Goal: Task Accomplishment & Management: Use online tool/utility

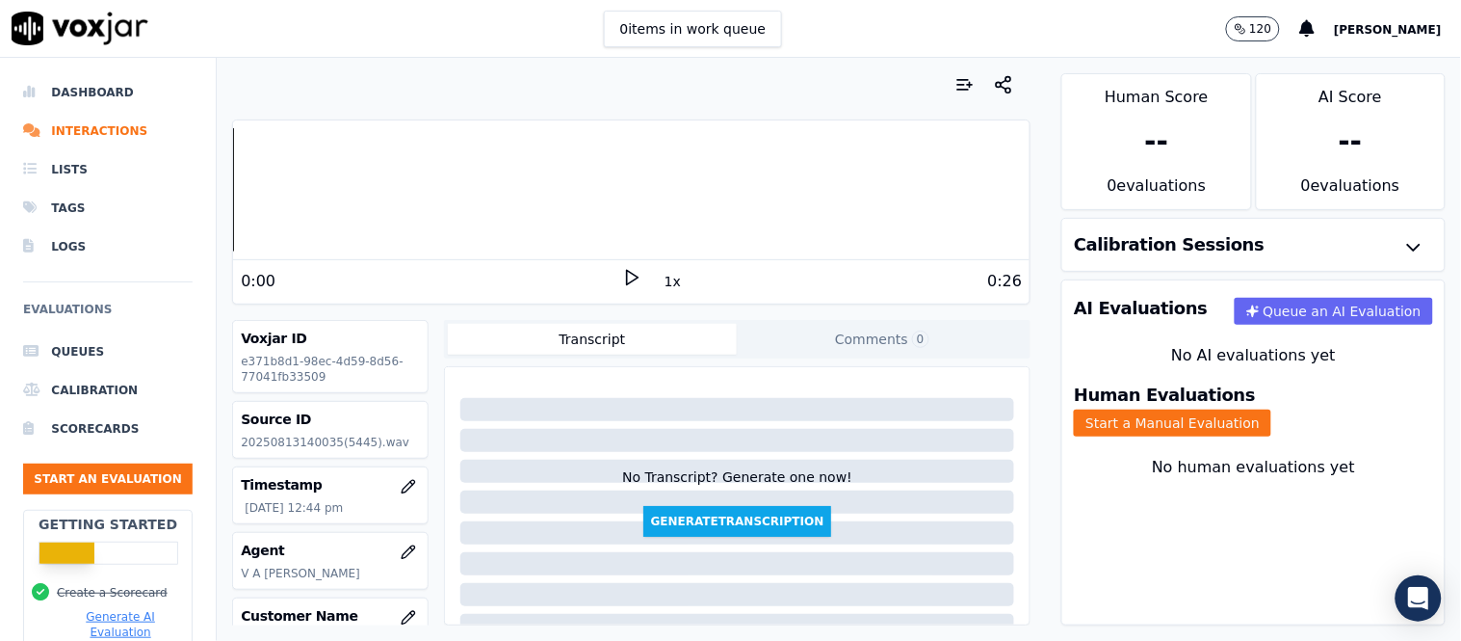
click at [627, 280] on polygon at bounding box center [633, 278] width 12 height 14
click at [627, 274] on rect at bounding box center [628, 277] width 3 height 13
click at [627, 274] on polygon at bounding box center [633, 278] width 12 height 14
click at [188, 195] on div "Dashboard Interactions Lists Tags Logs Evaluations Queues Calibration Scorecard…" at bounding box center [730, 349] width 1461 height 583
click at [1256, 409] on button "Start a Manual Evaluation" at bounding box center [1172, 422] width 197 height 27
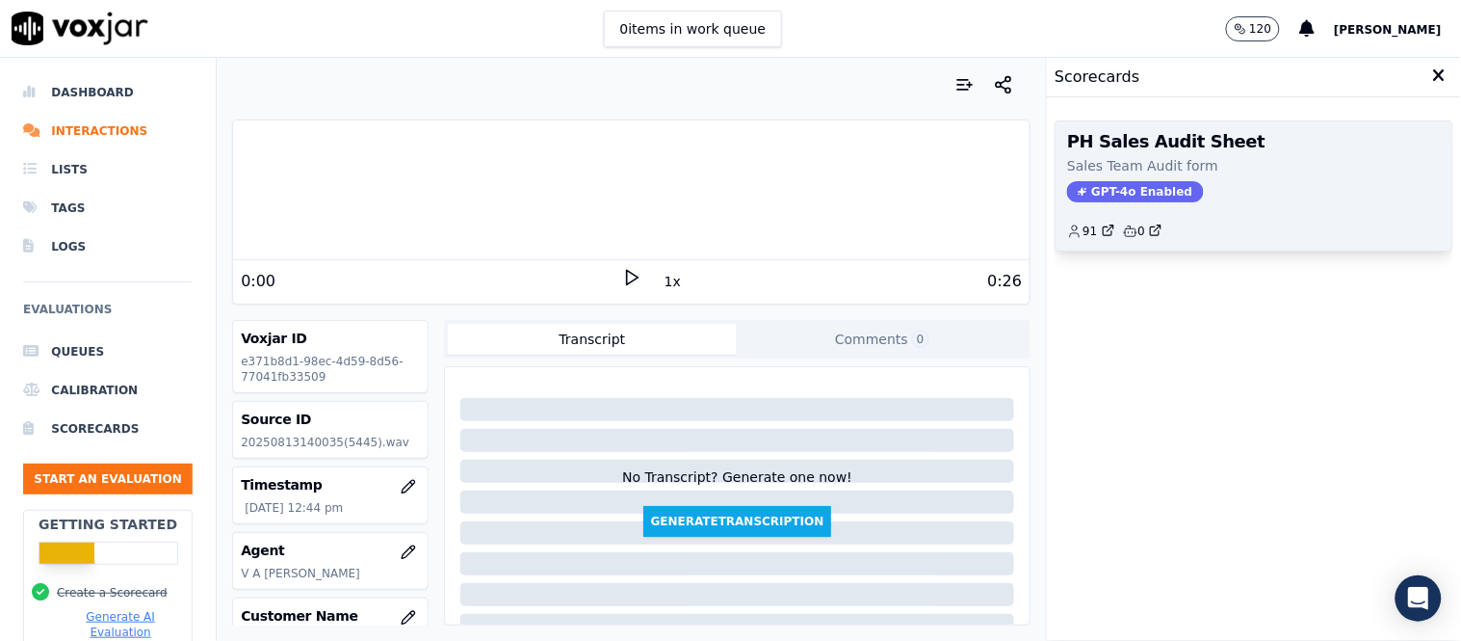
click at [1123, 186] on span "GPT-4o Enabled" at bounding box center [1135, 191] width 136 height 21
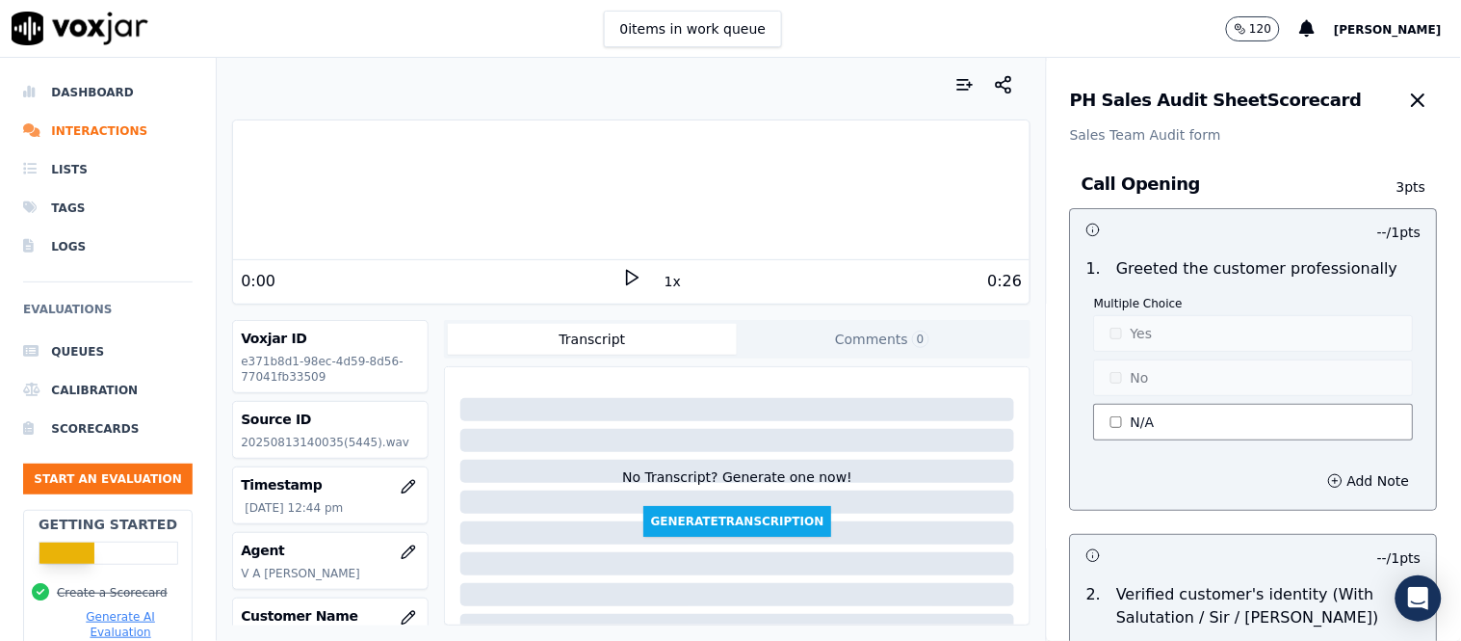
click at [1111, 410] on button "N/A" at bounding box center [1254, 422] width 320 height 37
click at [1125, 324] on button "Yes" at bounding box center [1254, 333] width 320 height 37
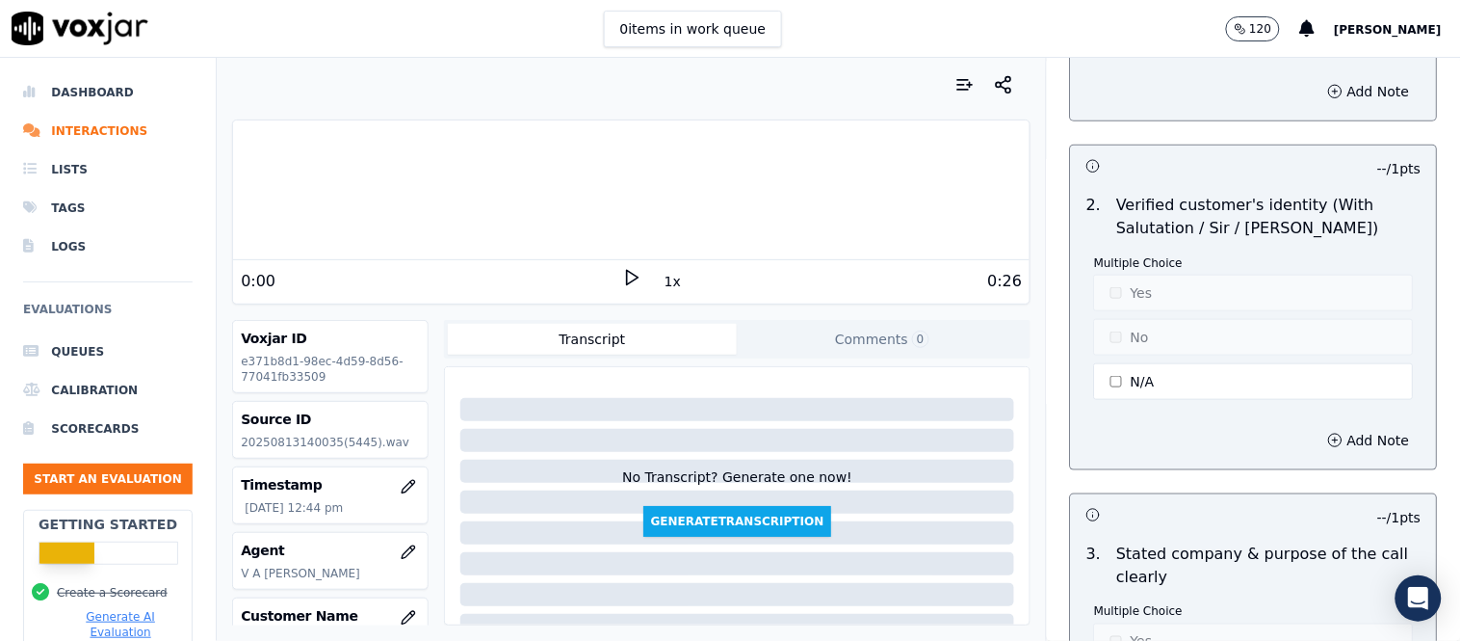
scroll to position [428, 0]
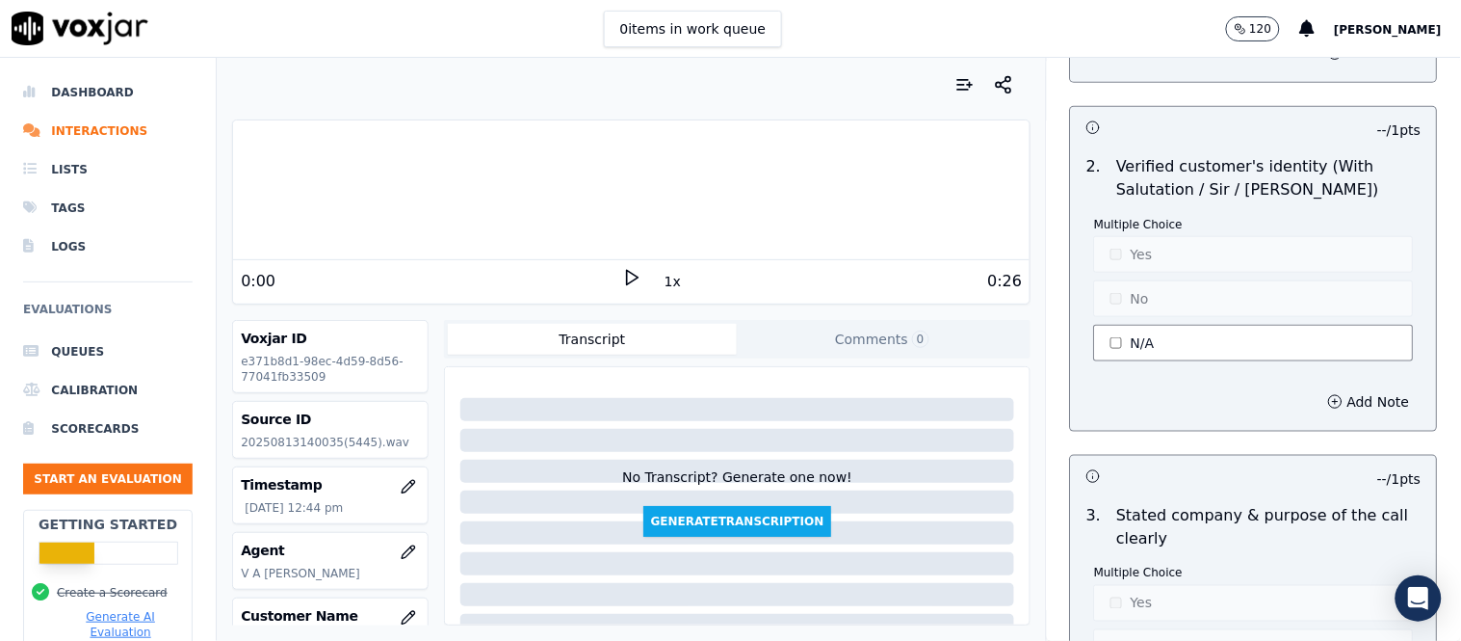
click at [1154, 345] on button "N/A" at bounding box center [1254, 343] width 320 height 37
click at [1160, 251] on button "Yes" at bounding box center [1254, 254] width 320 height 37
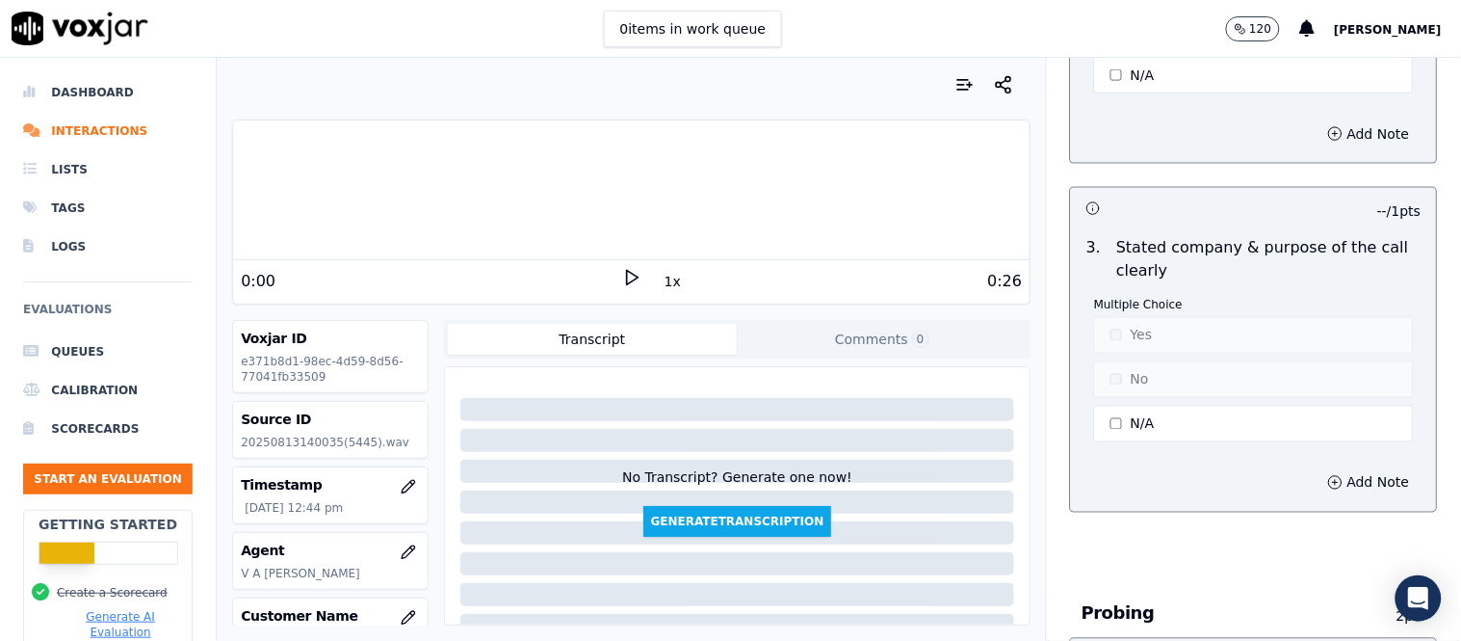
scroll to position [749, 0]
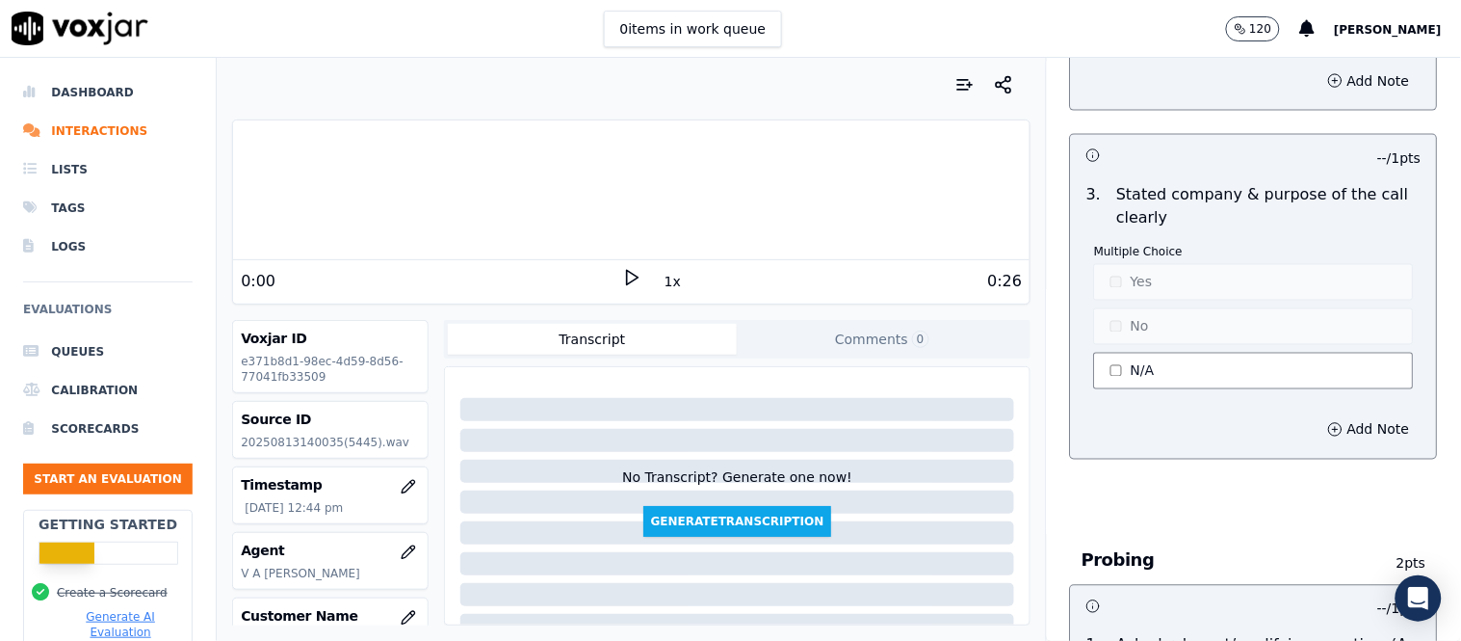
click at [1160, 364] on button "N/A" at bounding box center [1254, 371] width 320 height 37
click at [1167, 257] on p "Multiple Choice" at bounding box center [1254, 252] width 320 height 15
click at [1167, 275] on button "Yes" at bounding box center [1254, 282] width 320 height 37
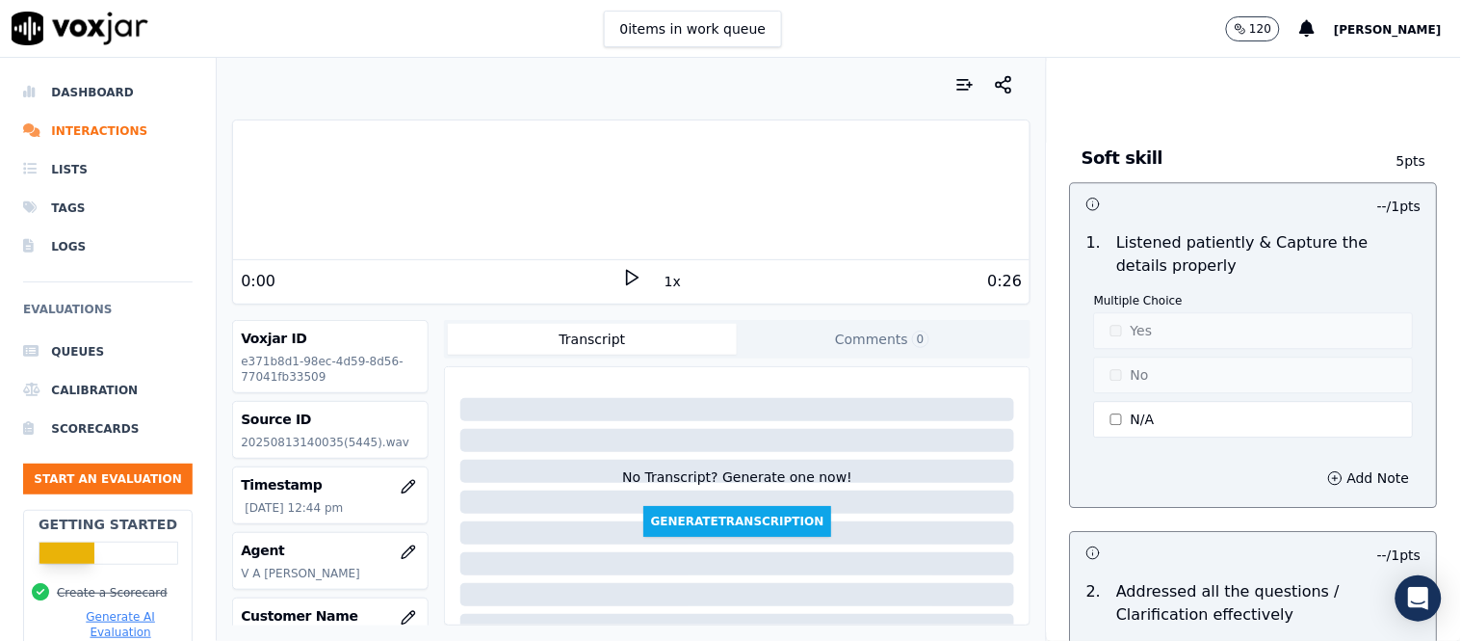
scroll to position [3104, 0]
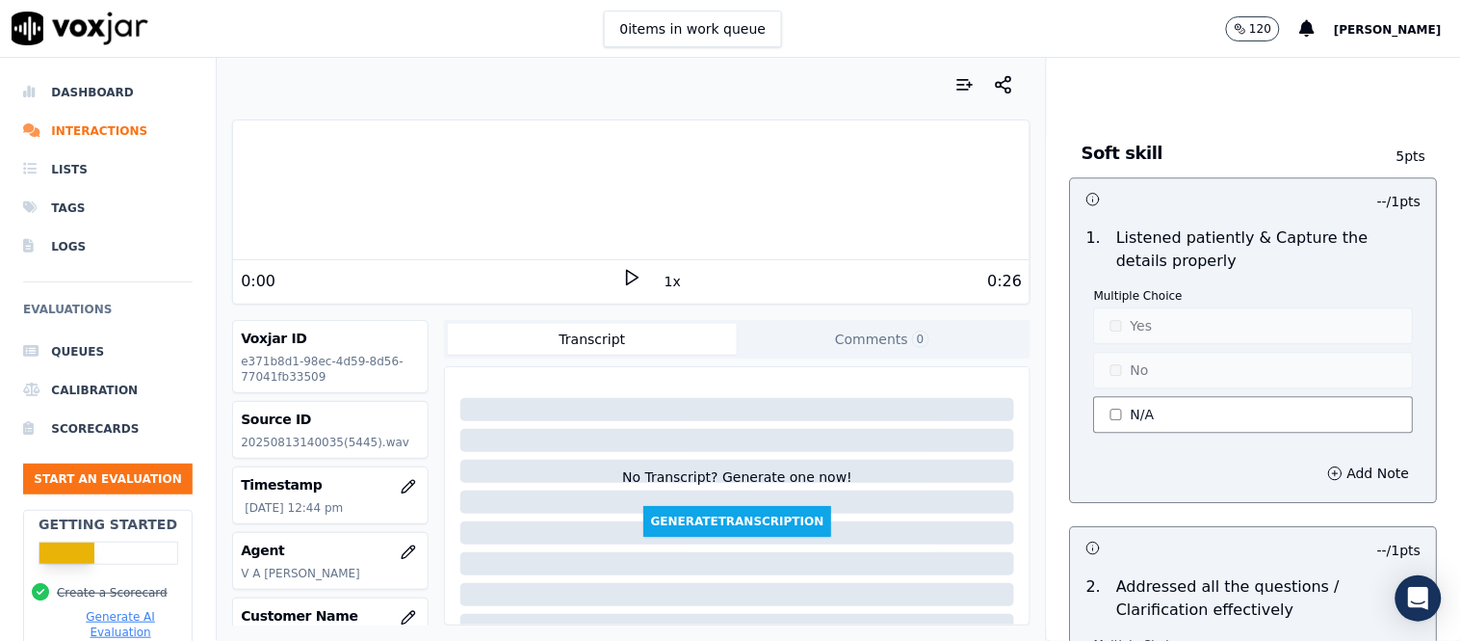
click at [1133, 406] on button "N/A" at bounding box center [1254, 414] width 320 height 37
click at [1139, 381] on button "No" at bounding box center [1254, 370] width 320 height 37
click at [1317, 476] on button "Add Note" at bounding box center [1369, 473] width 105 height 27
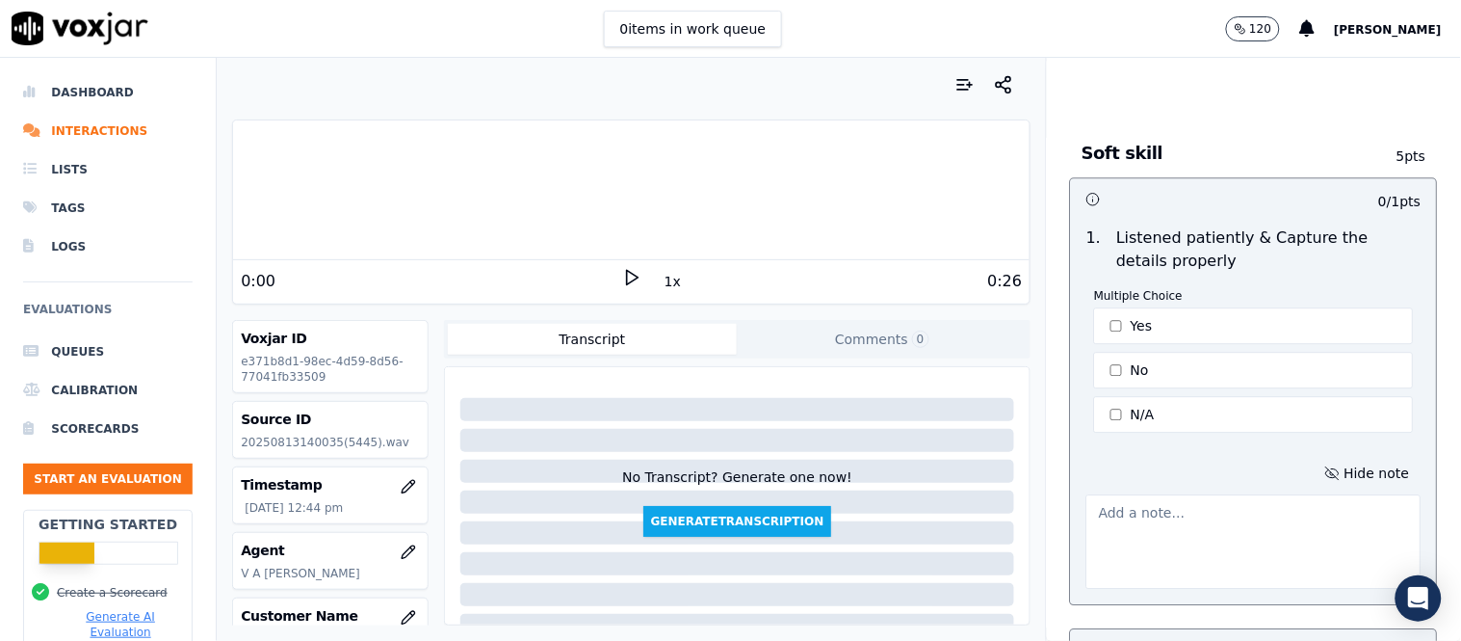
click at [1160, 537] on textarea at bounding box center [1254, 541] width 335 height 94
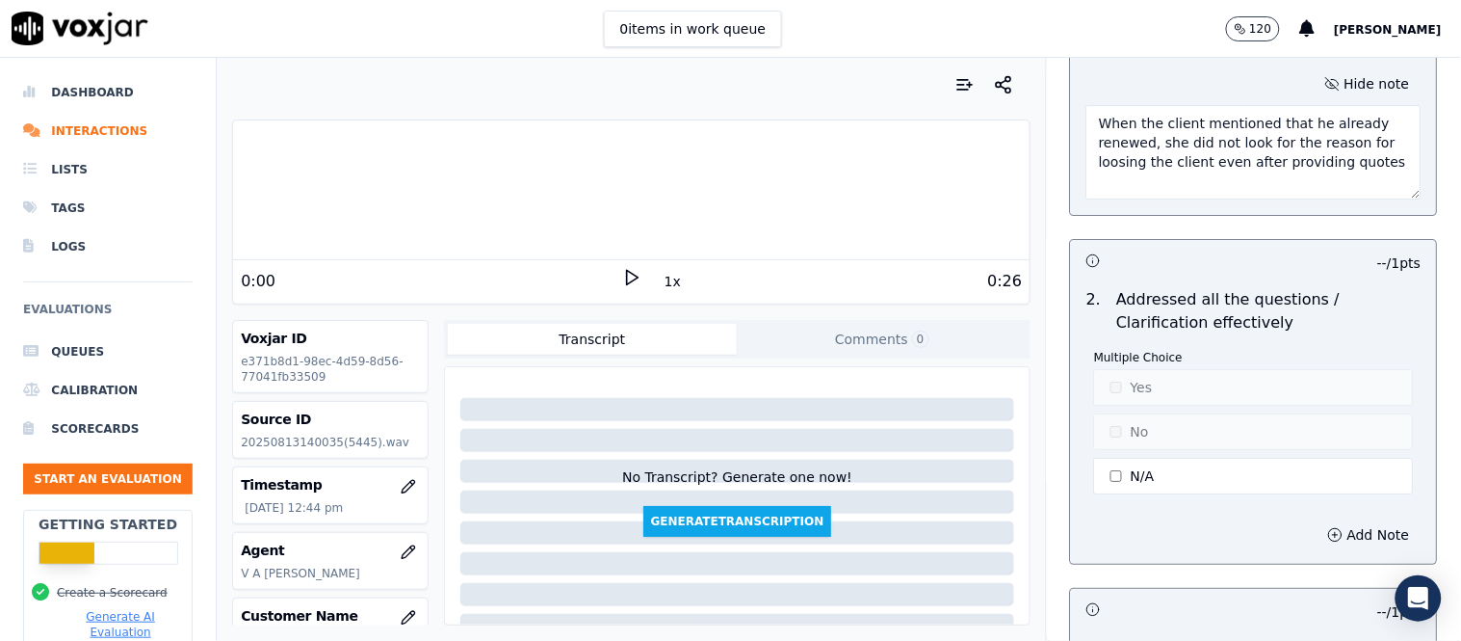
scroll to position [3532, 0]
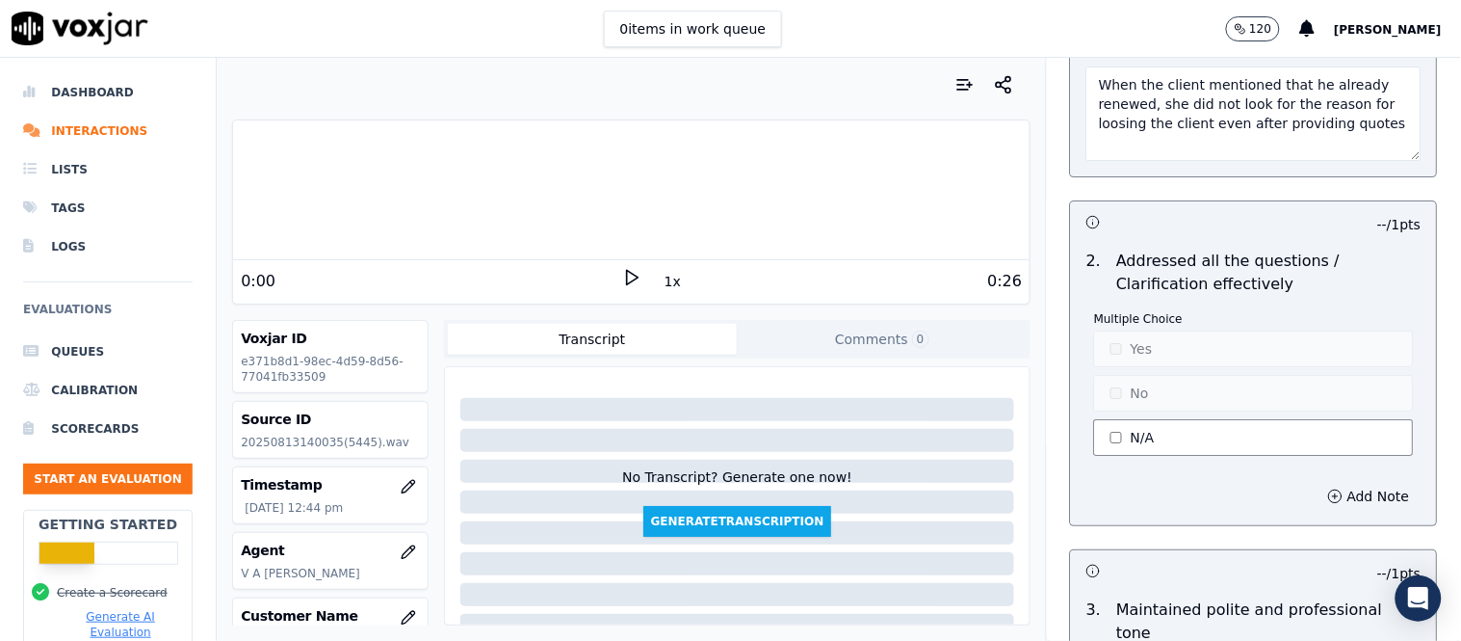
type textarea "When the client mentioned that he already renewed, she did not look for the rea…"
drag, startPoint x: 1163, startPoint y: 441, endPoint x: 1157, endPoint y: 429, distance: 13.8
click at [1161, 441] on button "N/A" at bounding box center [1254, 437] width 320 height 37
click at [1149, 428] on button "N/A" at bounding box center [1254, 437] width 320 height 37
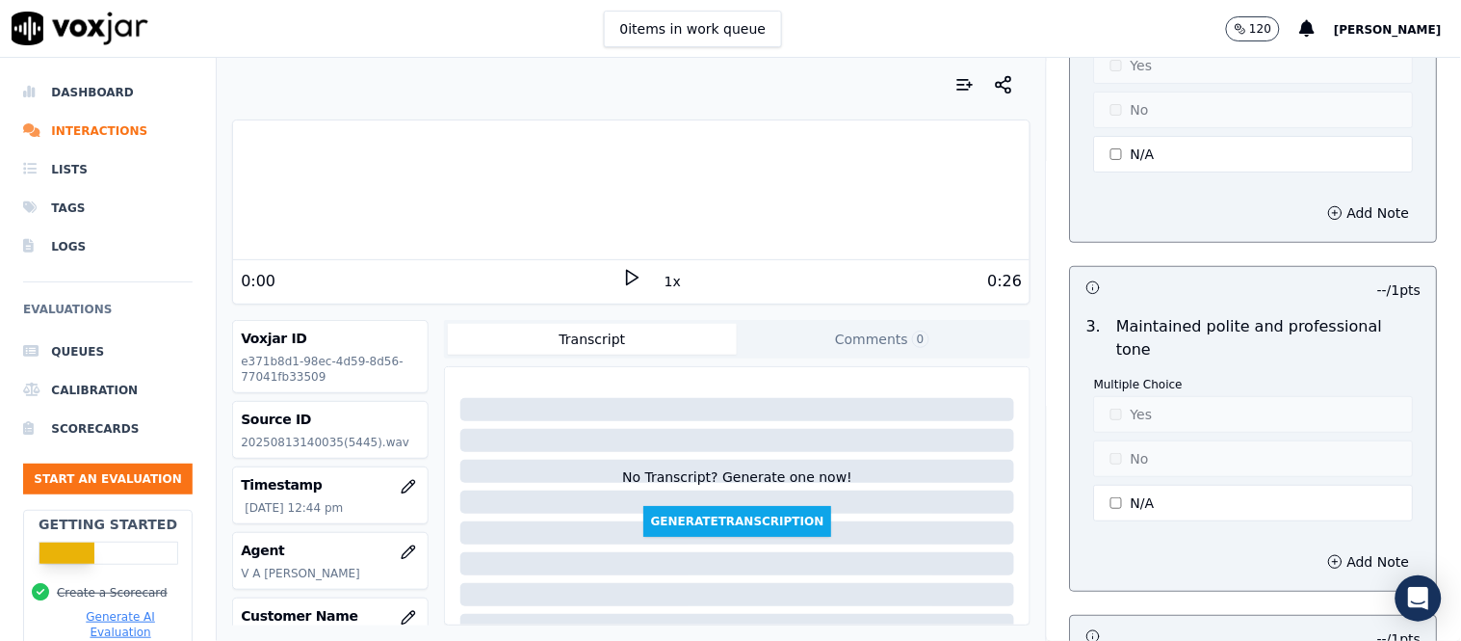
scroll to position [3854, 0]
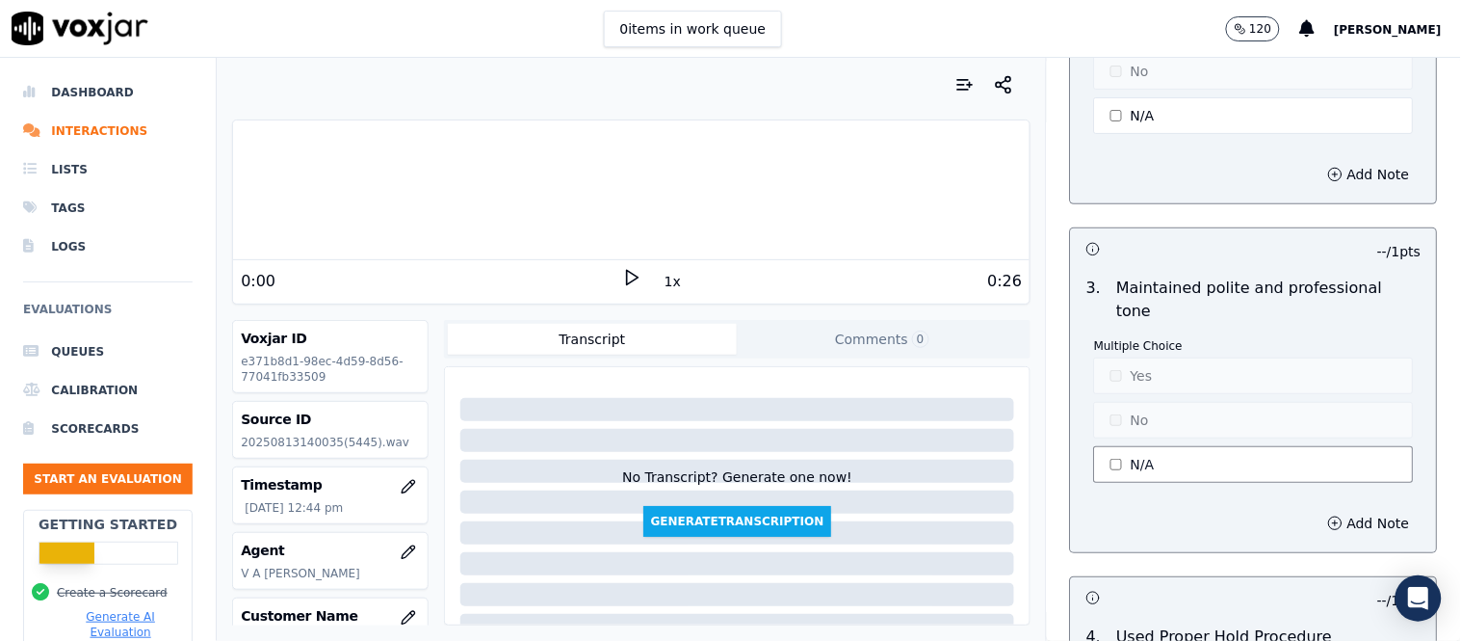
click at [1168, 453] on button "N/A" at bounding box center [1254, 464] width 320 height 37
click at [1176, 370] on button "Yes" at bounding box center [1254, 375] width 320 height 37
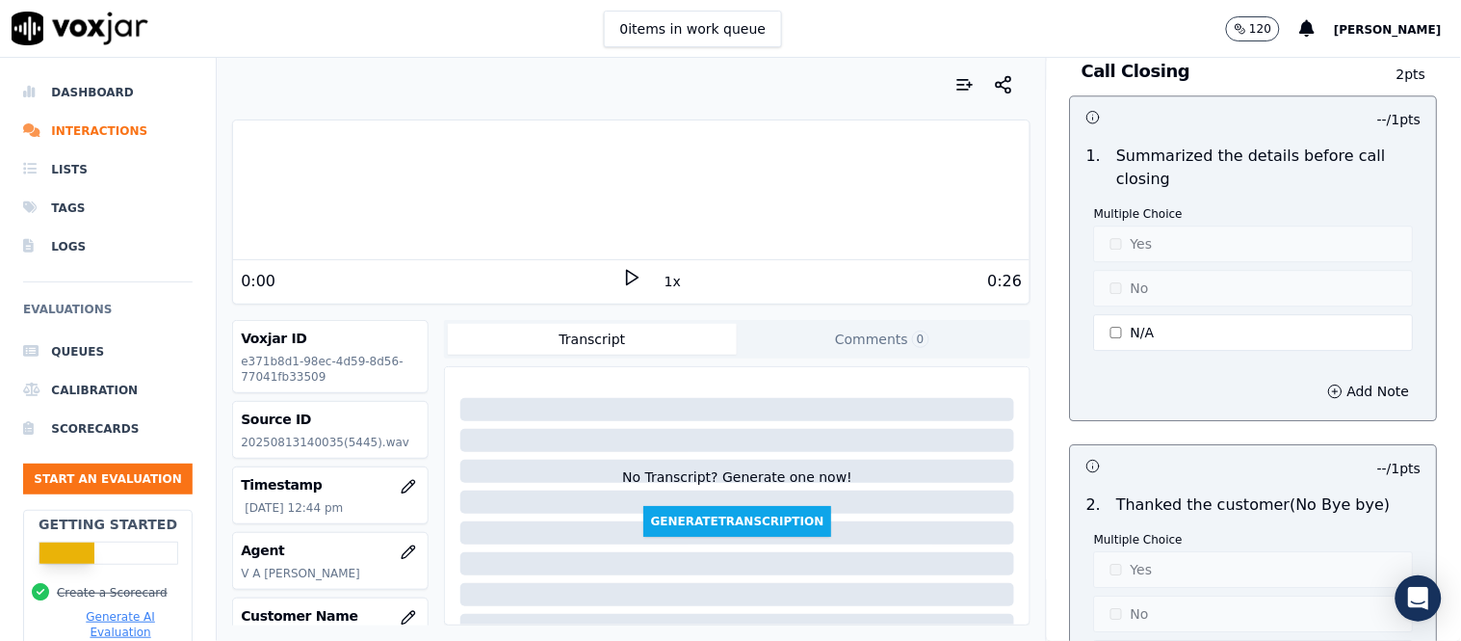
scroll to position [5245, 0]
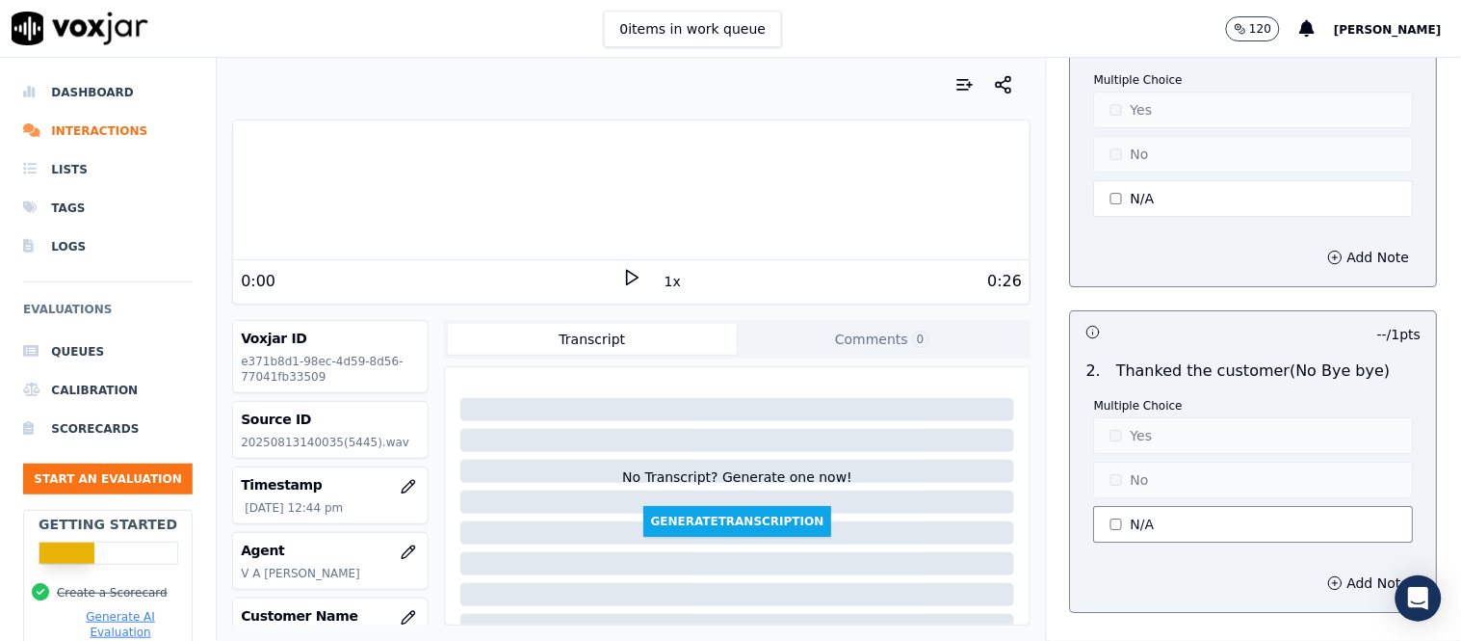
click at [1127, 506] on button "N/A" at bounding box center [1254, 524] width 320 height 37
click at [1127, 472] on button "No" at bounding box center [1254, 479] width 320 height 37
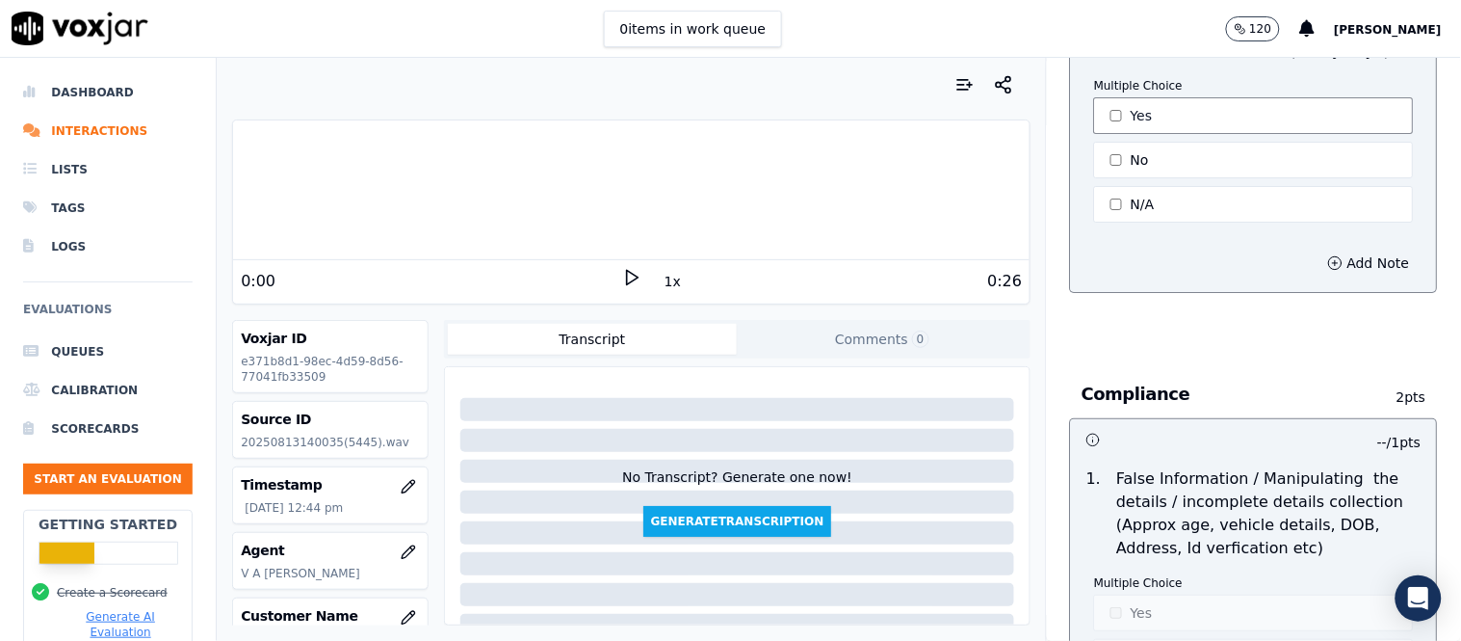
scroll to position [5566, 0]
click at [1317, 249] on button "Add Note" at bounding box center [1369, 262] width 105 height 27
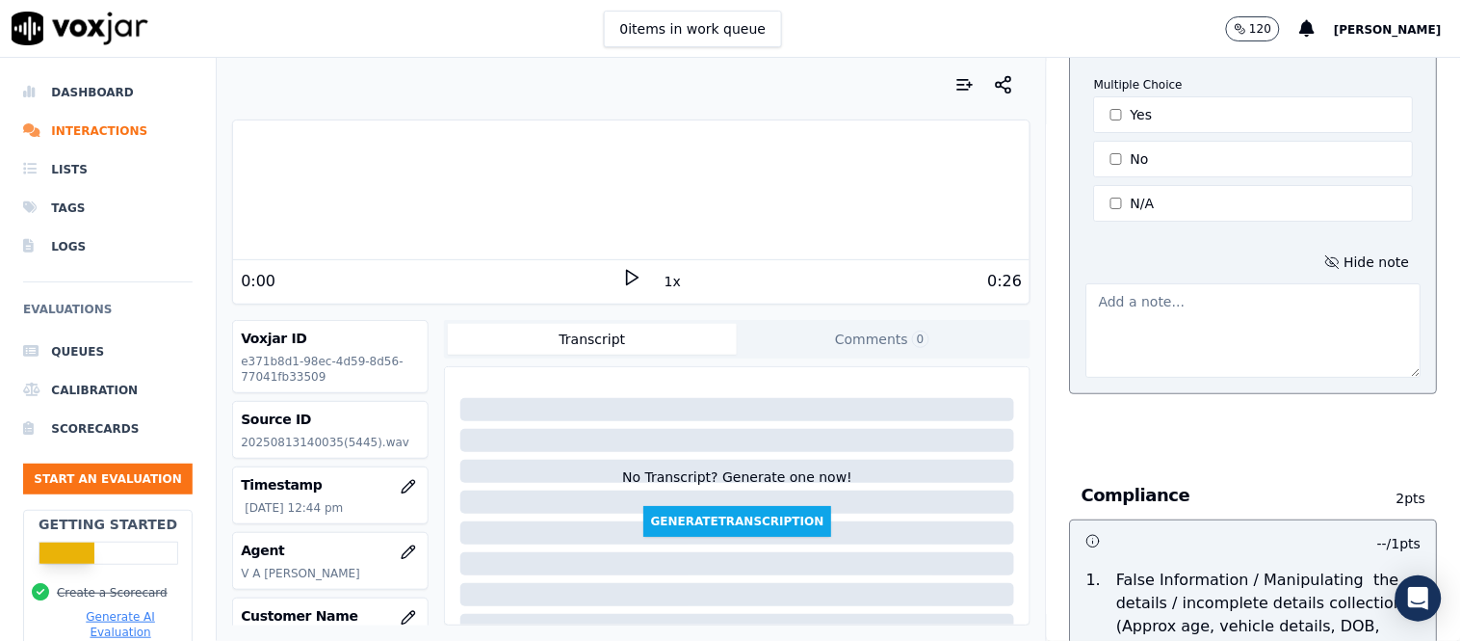
click at [1196, 303] on textarea at bounding box center [1254, 330] width 335 height 94
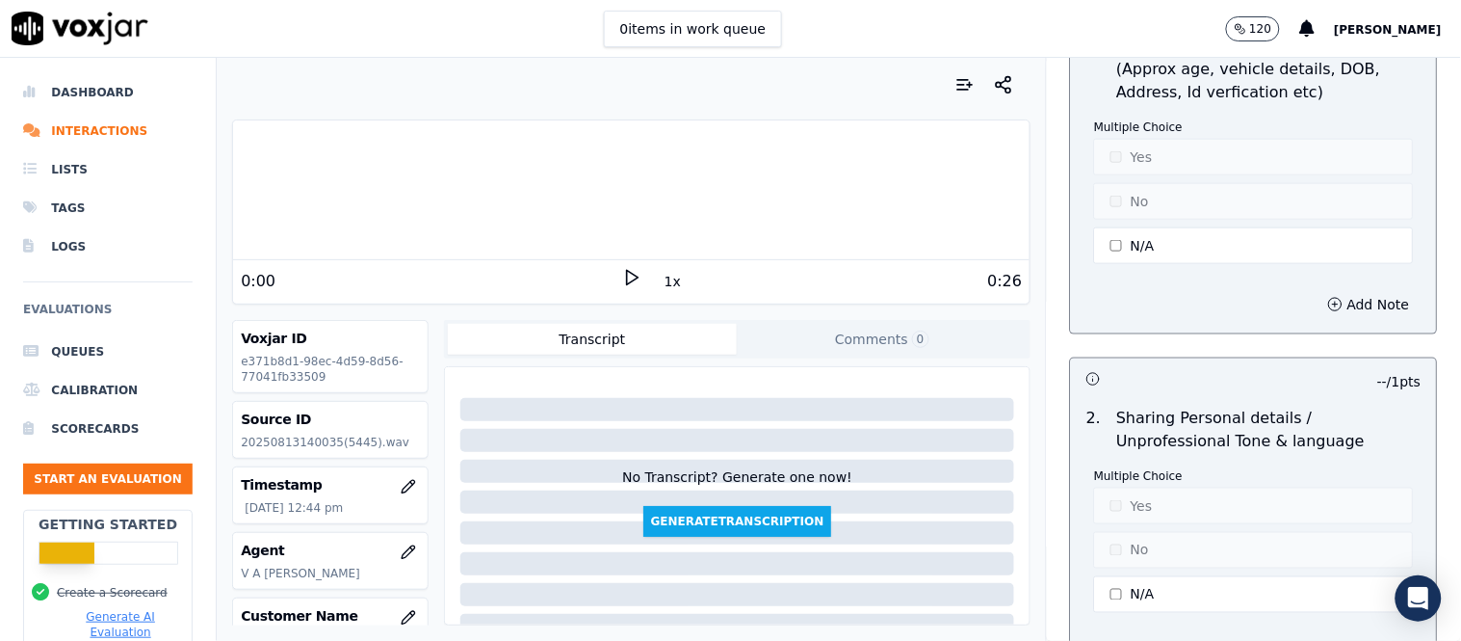
scroll to position [6322, 0]
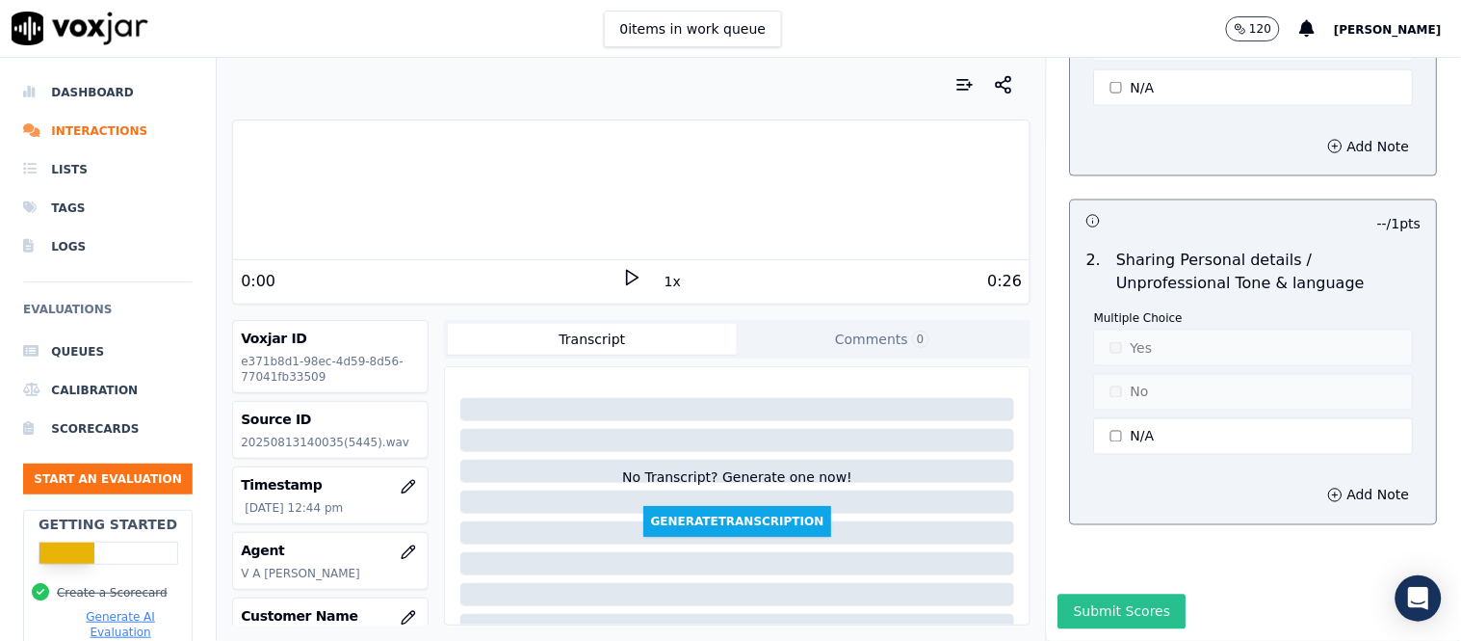
type textarea "No closing with branding"
click at [1105, 594] on button "Submit Scores" at bounding box center [1123, 611] width 128 height 35
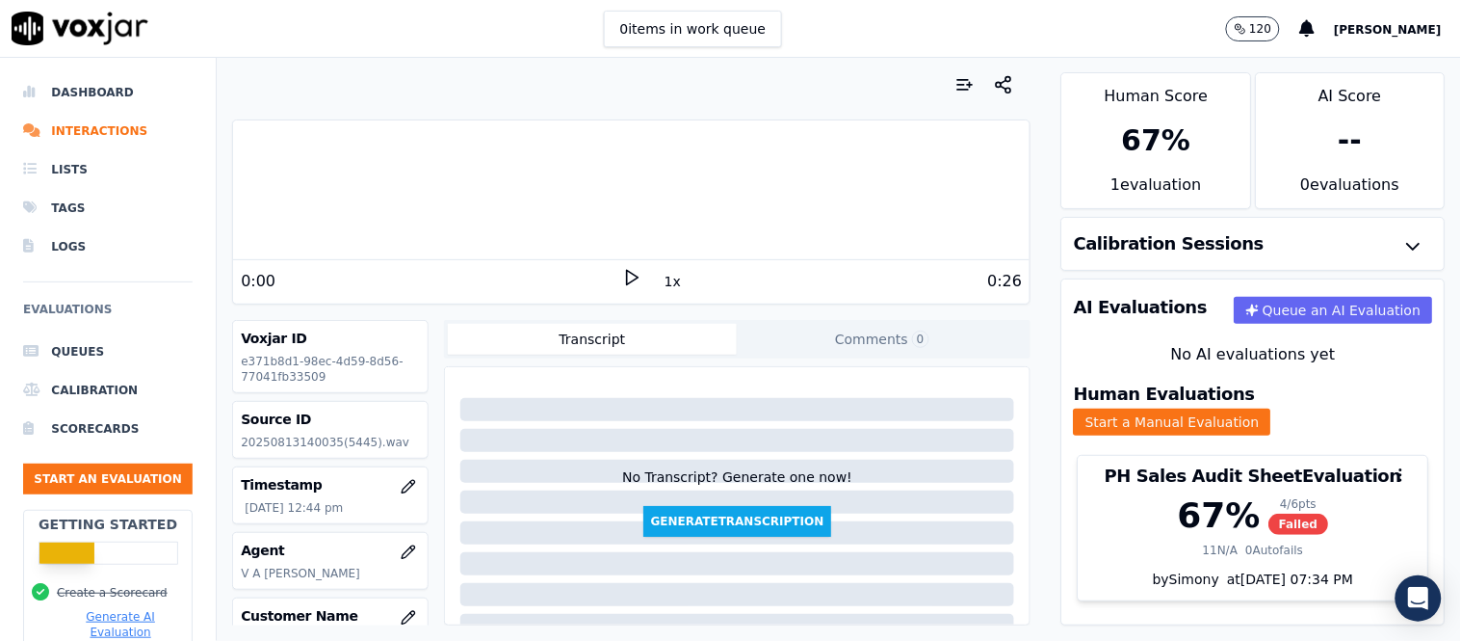
scroll to position [0, 0]
click at [107, 491] on button "Start an Evaluation" at bounding box center [108, 478] width 170 height 31
